Goal: Task Accomplishment & Management: Manage account settings

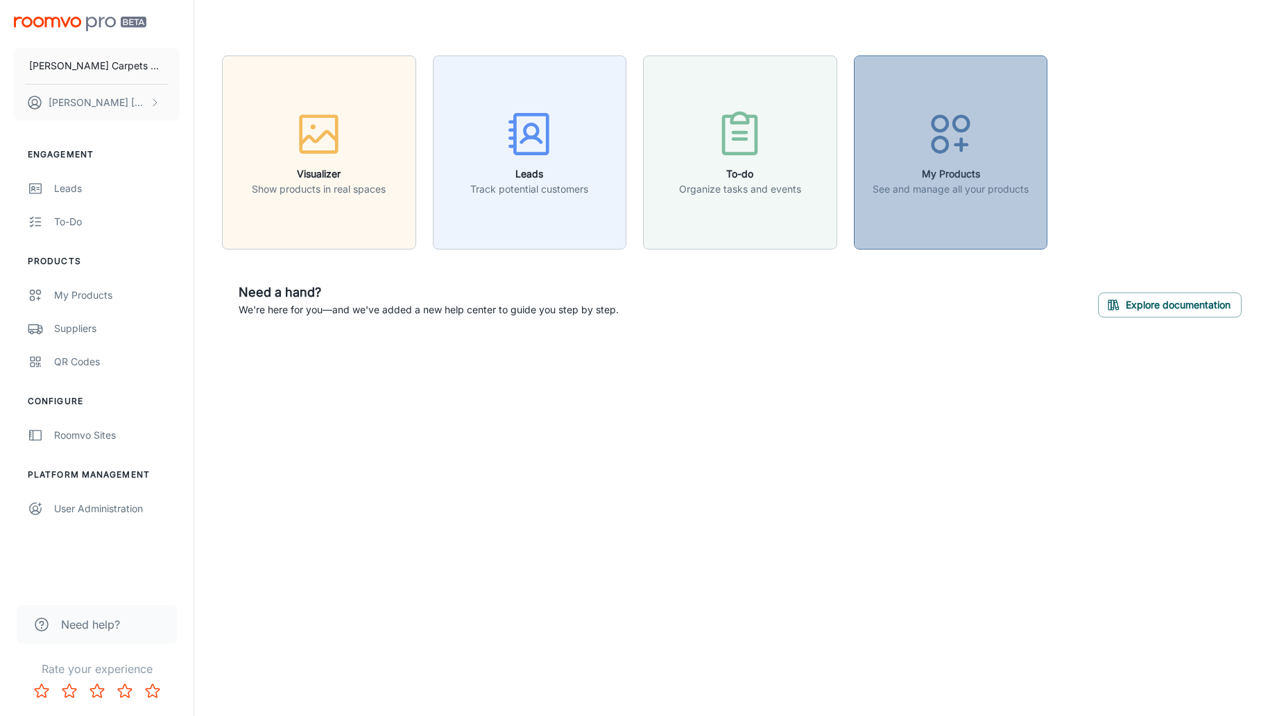
click at [933, 145] on circle "button" at bounding box center [940, 144] width 15 height 15
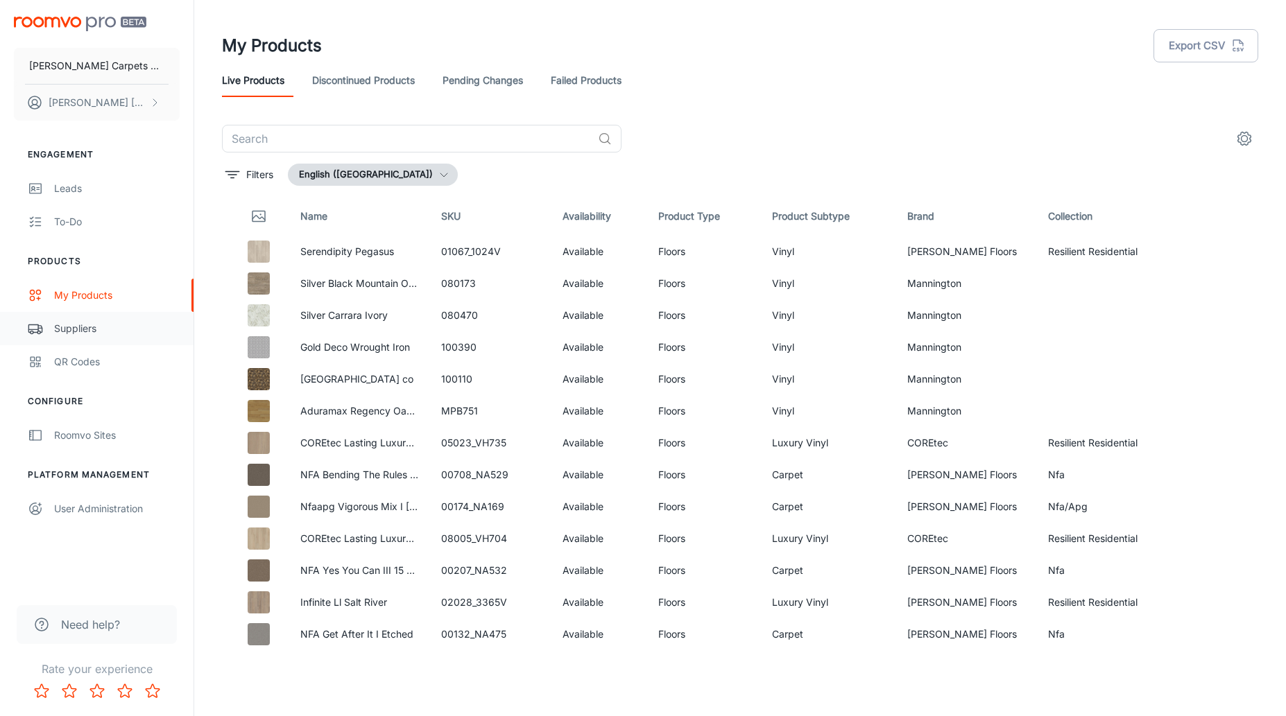
click at [72, 326] on div "Suppliers" at bounding box center [117, 328] width 126 height 15
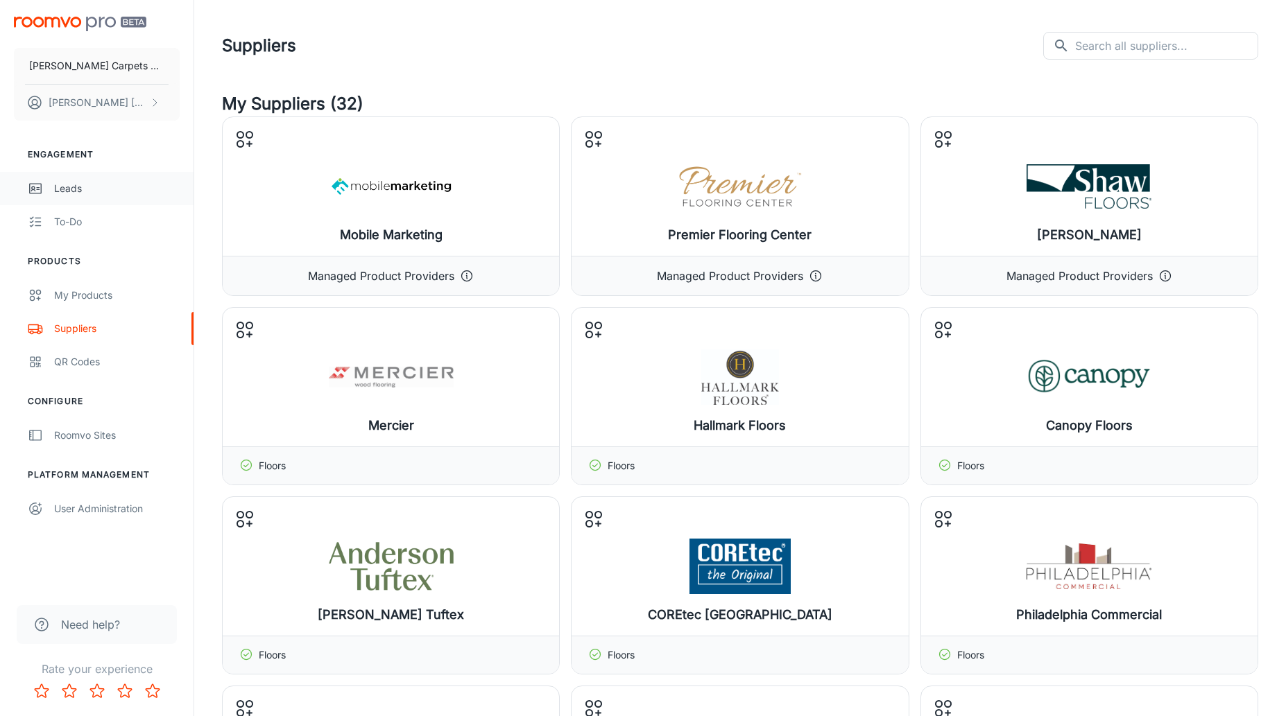
click at [72, 186] on div "Leads" at bounding box center [117, 188] width 126 height 15
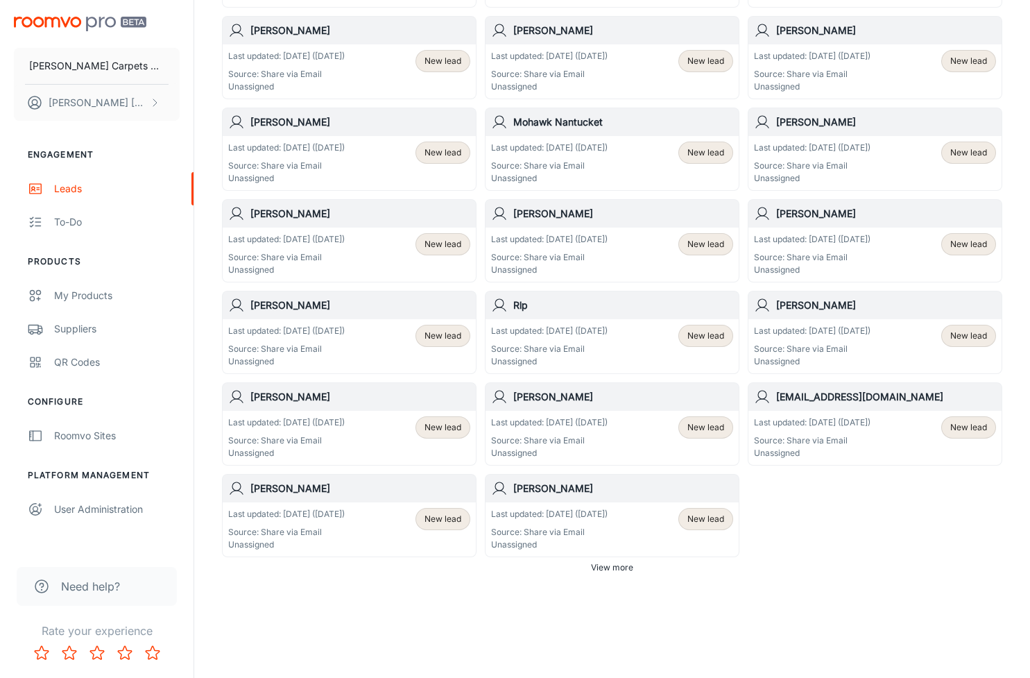
scroll to position [650, 0]
click at [617, 569] on span "View more" at bounding box center [612, 567] width 42 height 12
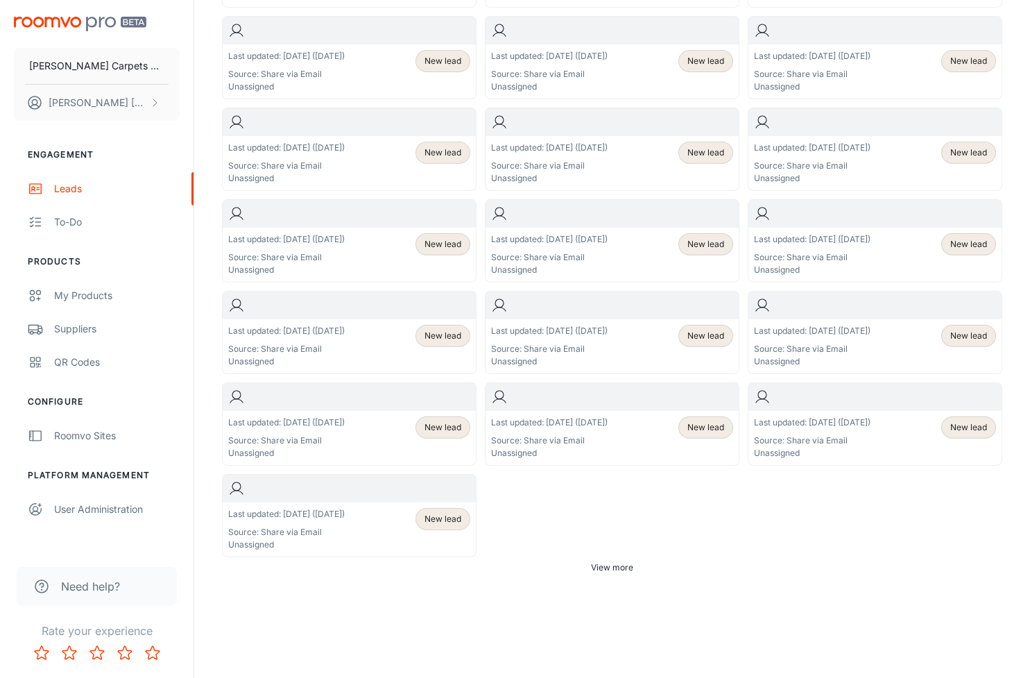
scroll to position [1657, 0]
click at [617, 567] on span "View more" at bounding box center [612, 567] width 42 height 12
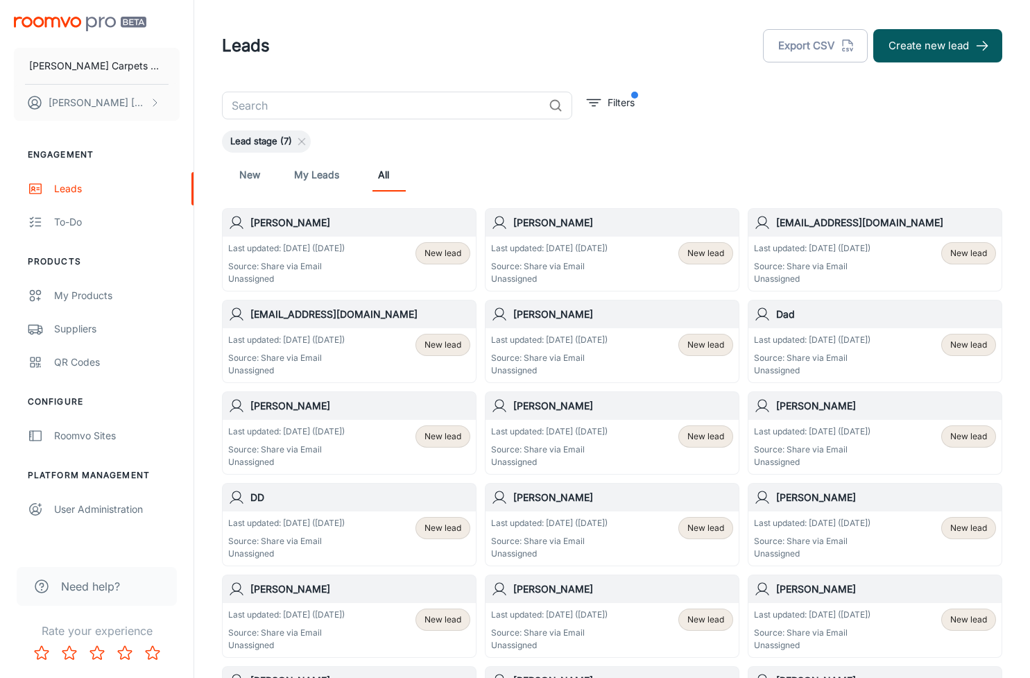
scroll to position [0, 0]
click at [327, 178] on link "My Leads" at bounding box center [316, 174] width 45 height 33
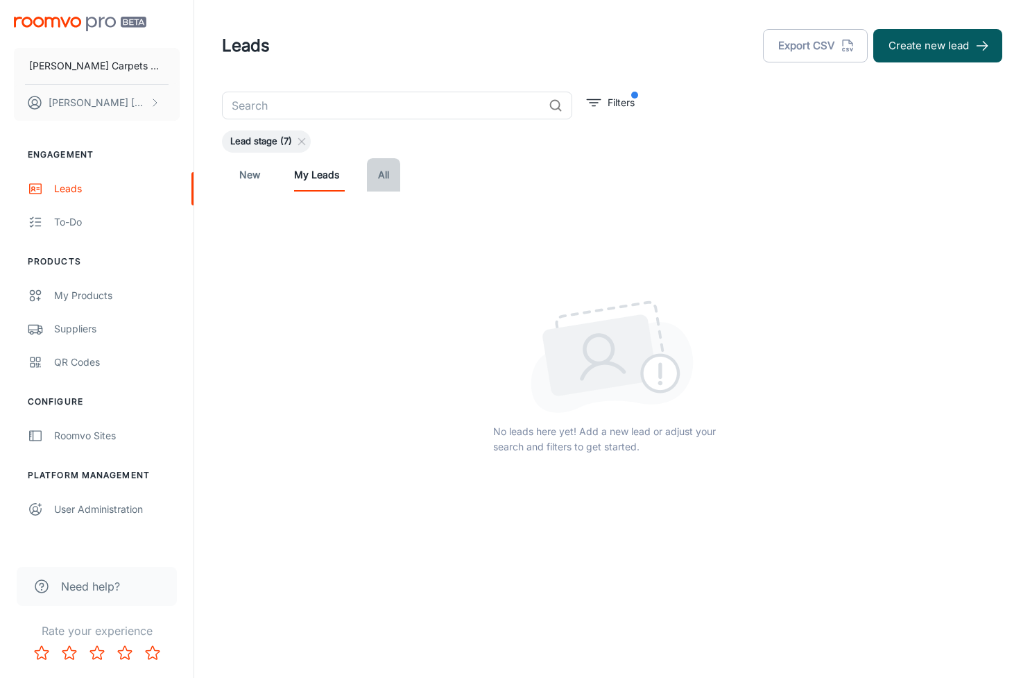
click at [400, 177] on link "All" at bounding box center [383, 174] width 33 height 33
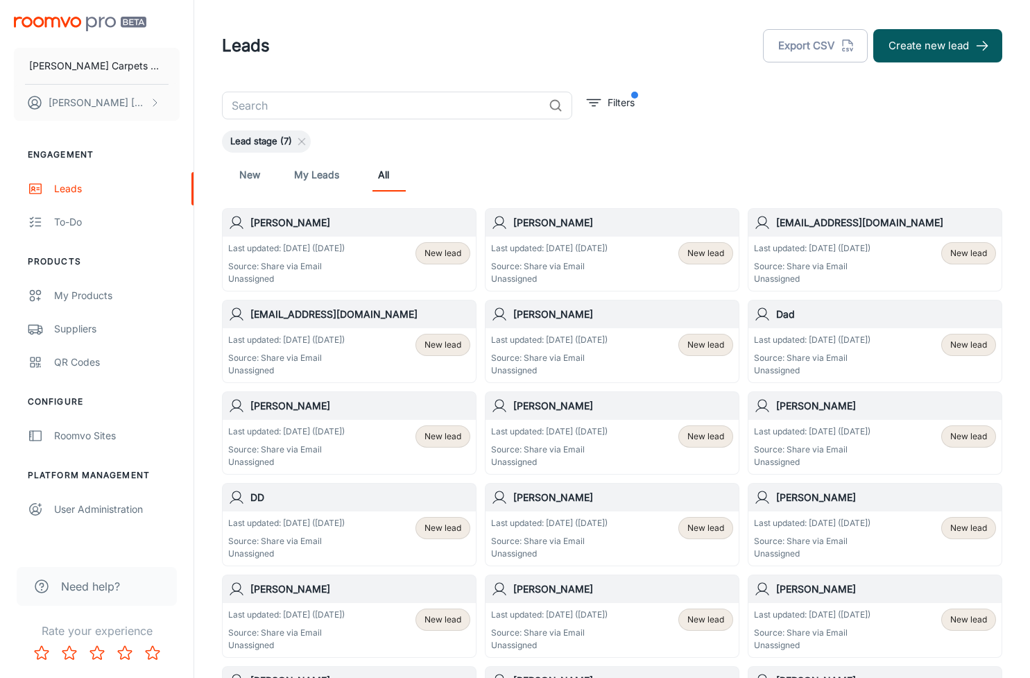
click at [422, 253] on span "New lead" at bounding box center [442, 253] width 53 height 12
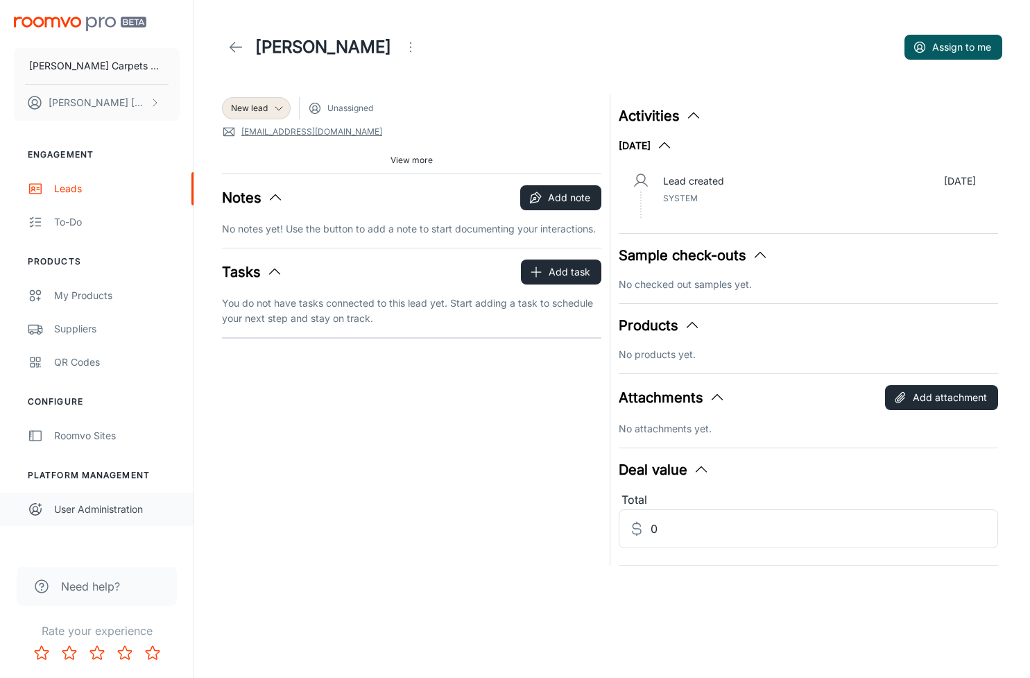
click at [105, 504] on div "User Administration" at bounding box center [117, 508] width 126 height 15
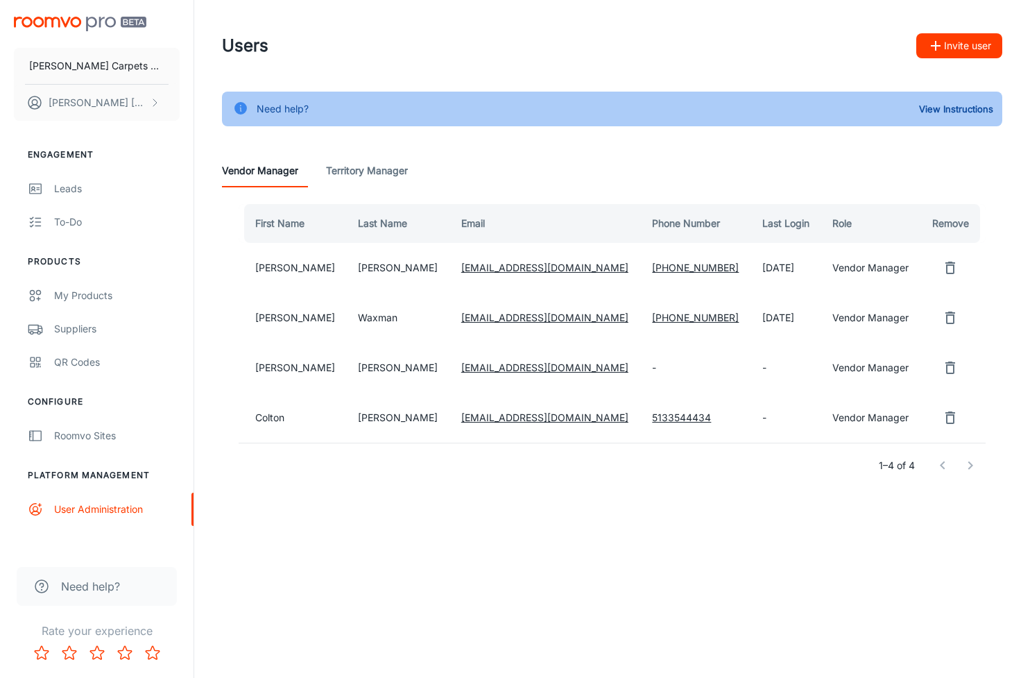
click at [963, 53] on button "Invite user" at bounding box center [959, 45] width 86 height 25
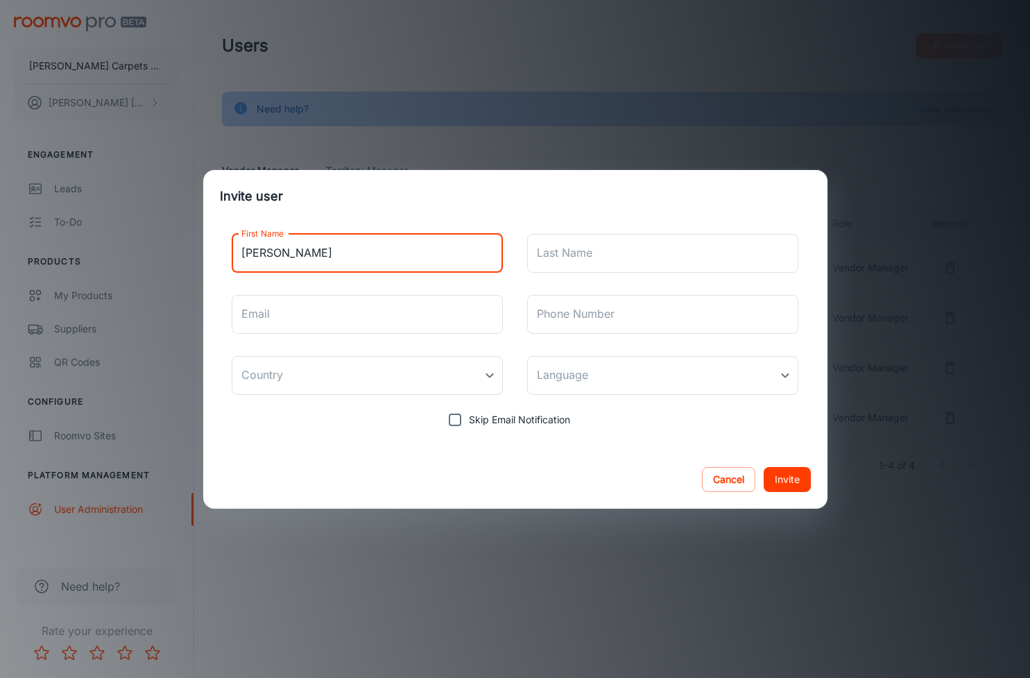
type input "[PERSON_NAME]"
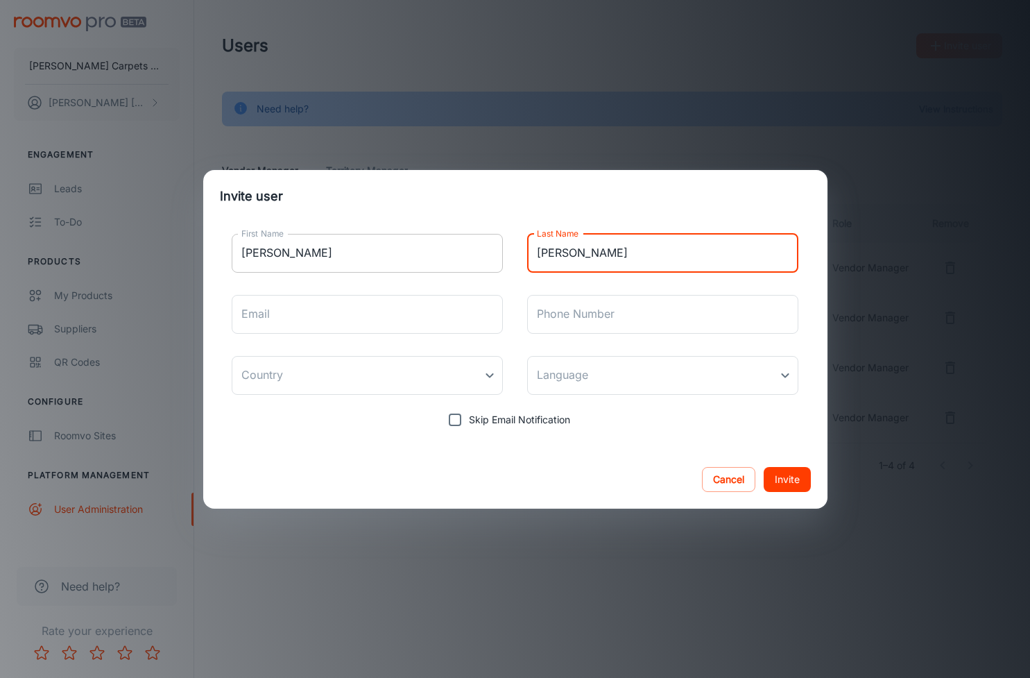
type input "[PERSON_NAME]"
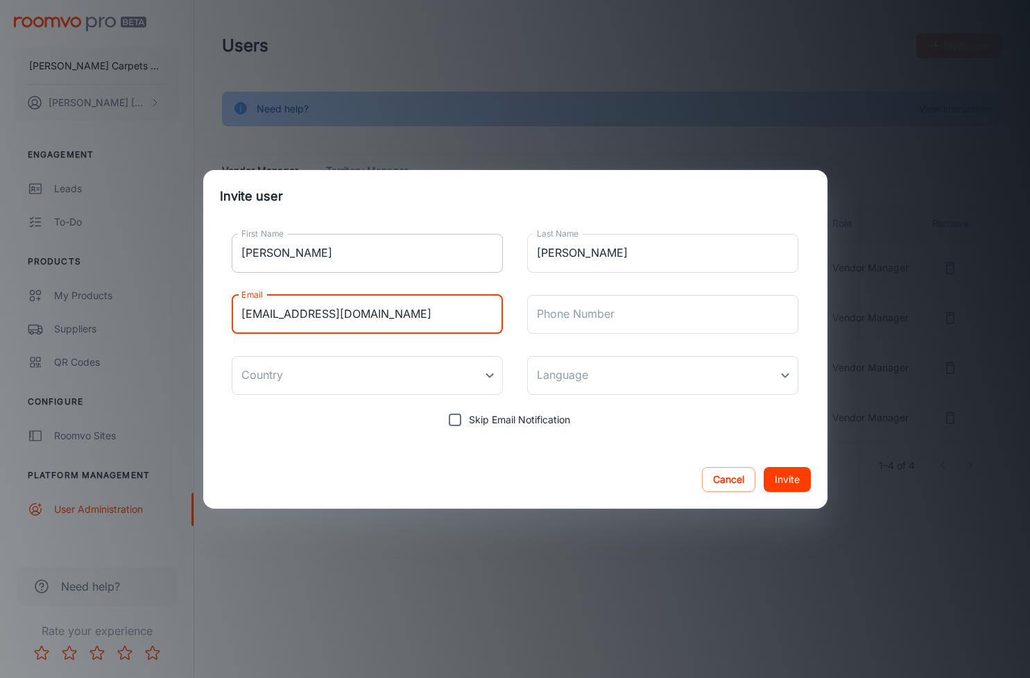
type input "[EMAIL_ADDRESS][DOMAIN_NAME]"
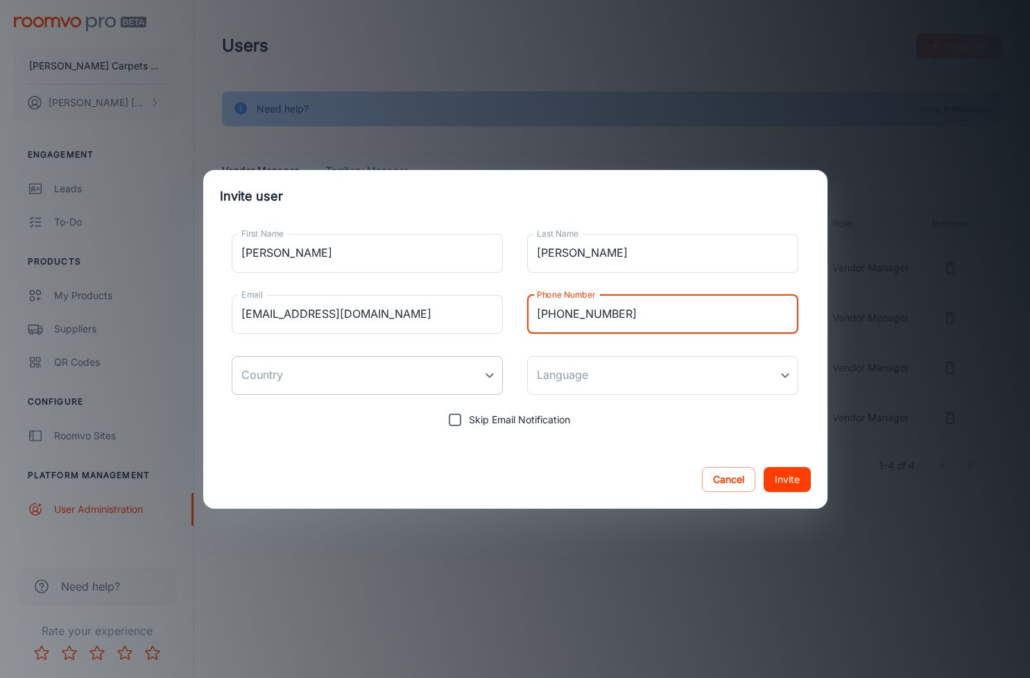
type input "[PHONE_NUMBER]"
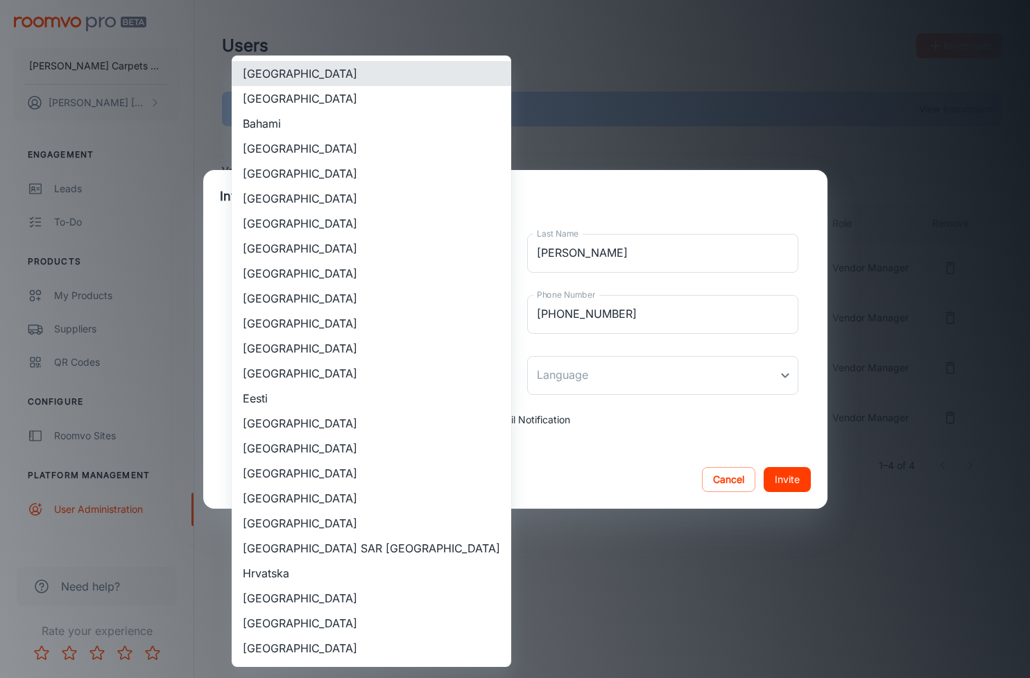
click at [358, 386] on body "McSwain Carpets & Floors Michelle Bruegge Engagement Leads To-do Products My Pr…" at bounding box center [515, 339] width 1030 height 678
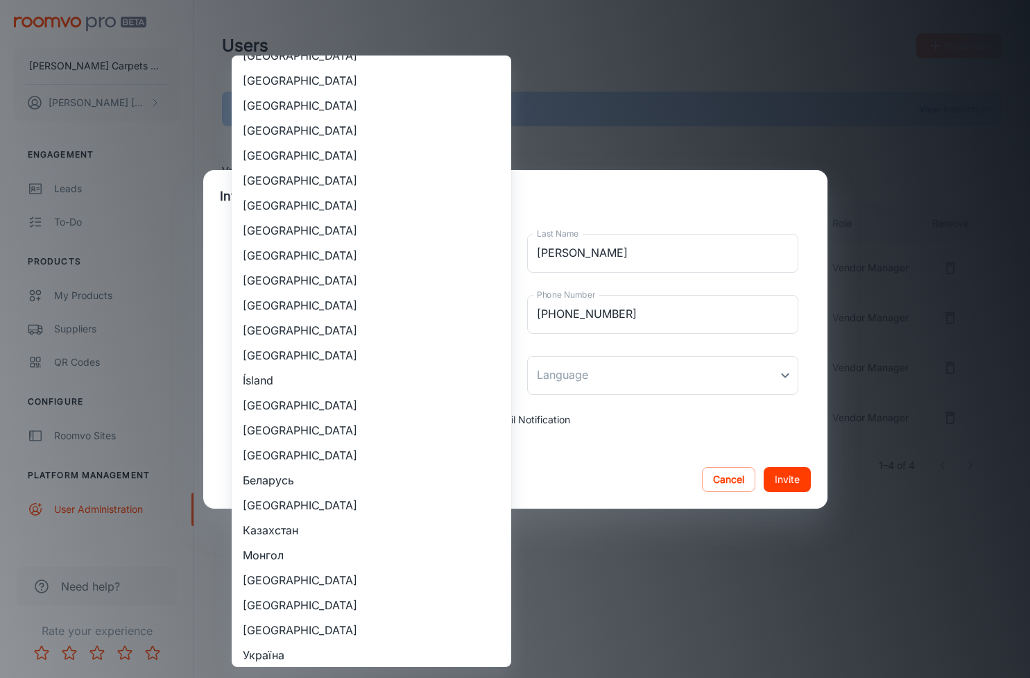
scroll to position [1291, 0]
click at [297, 283] on li "United States" at bounding box center [371, 280] width 279 height 25
type input "United States"
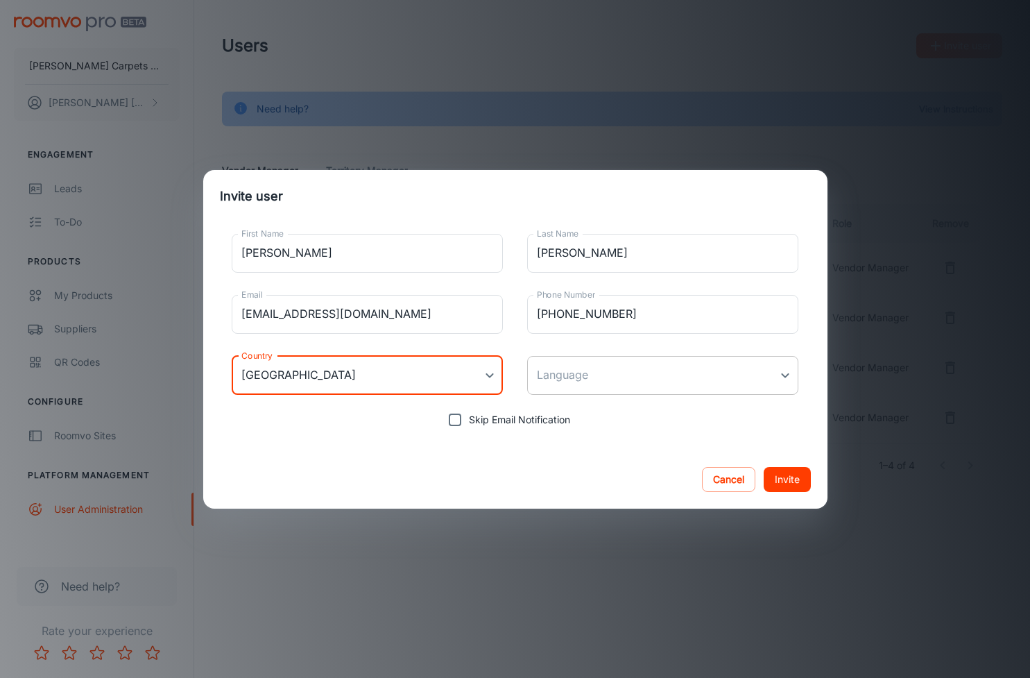
click at [572, 378] on body "McSwain Carpets & Floors Michelle Bruegge Engagement Leads To-do Products My Pr…" at bounding box center [515, 339] width 1030 height 678
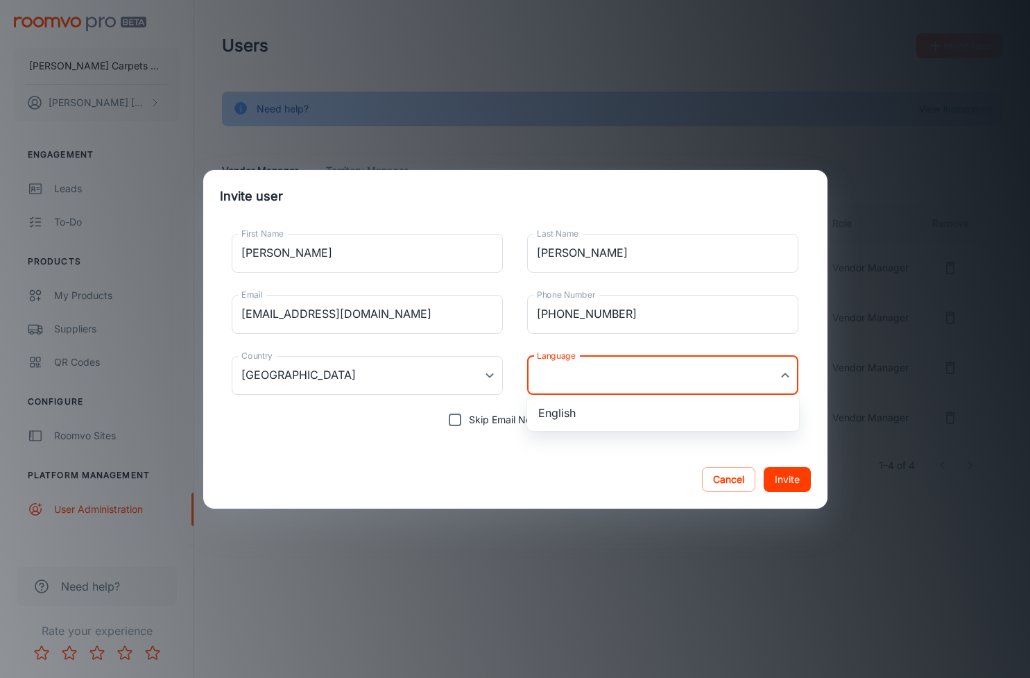
click at [567, 414] on li "English" at bounding box center [663, 412] width 272 height 25
type input "en-us"
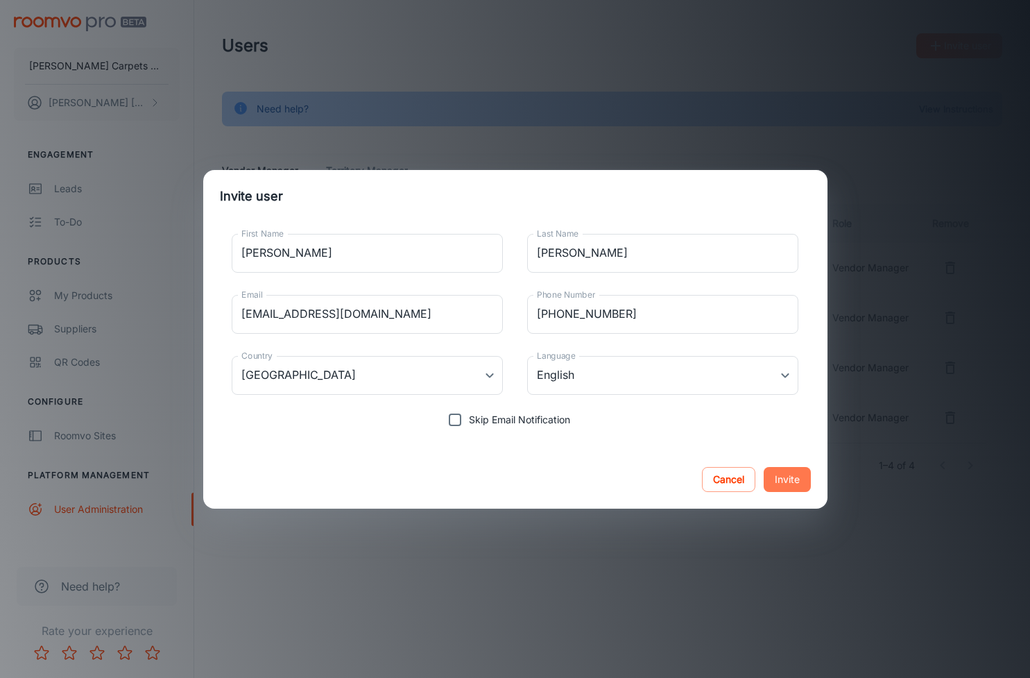
click at [779, 479] on button "Invite" at bounding box center [787, 479] width 47 height 25
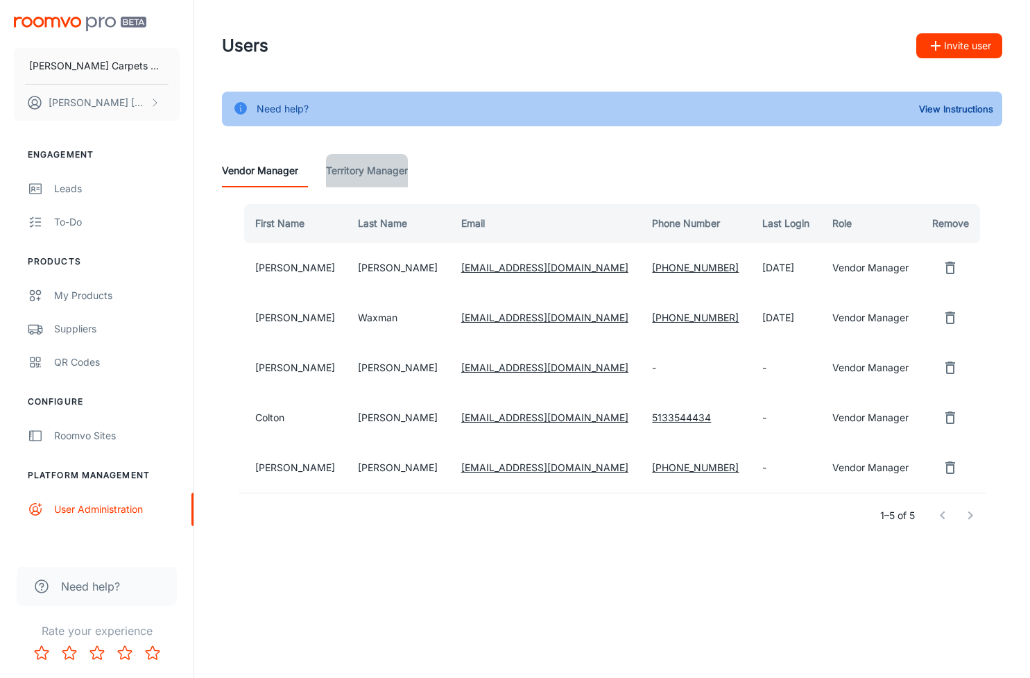
click at [368, 167] on Manager "Territory Manager" at bounding box center [367, 170] width 82 height 33
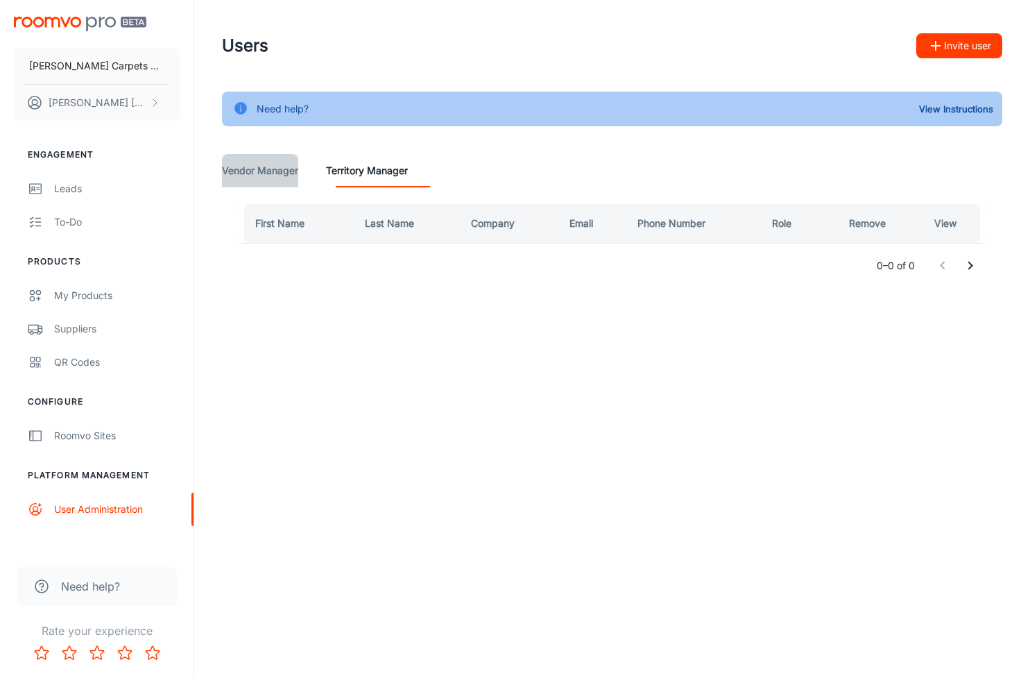
click at [283, 177] on Manager "Vendor Manager" at bounding box center [260, 170] width 76 height 33
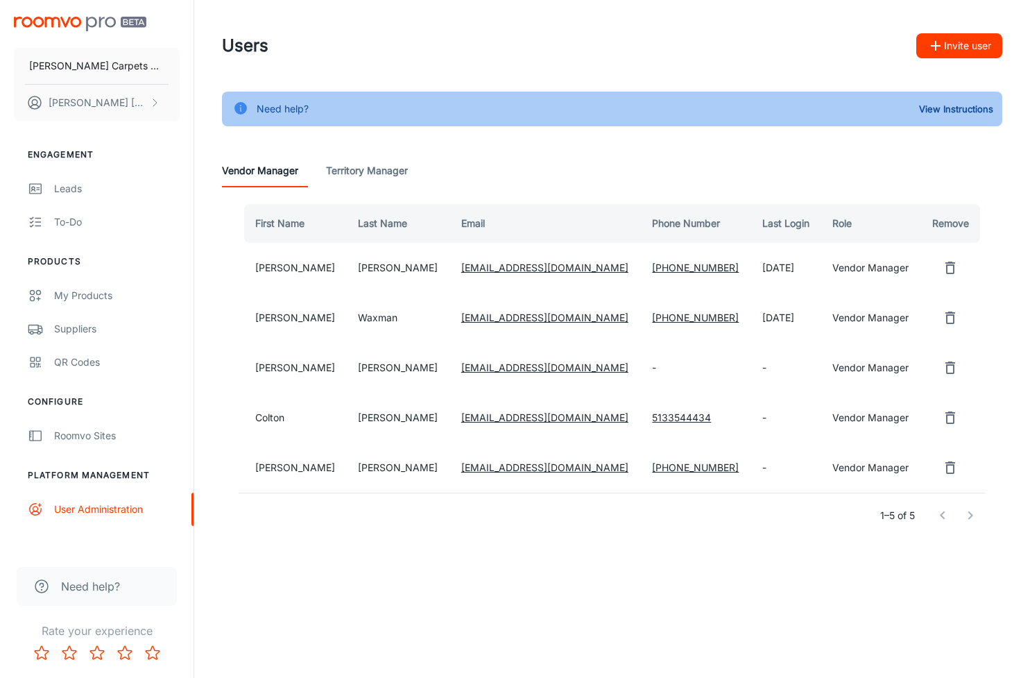
click at [751, 365] on td "-" at bounding box center [786, 368] width 70 height 50
click at [461, 370] on link "[EMAIL_ADDRESS][DOMAIN_NAME]" at bounding box center [544, 367] width 167 height 12
click at [418, 48] on div "Users Invite user" at bounding box center [612, 46] width 780 height 36
click at [128, 110] on button "[PERSON_NAME]" at bounding box center [97, 103] width 166 height 36
click at [198, 128] on li "Log out" at bounding box center [217, 126] width 74 height 24
